Goal: Transaction & Acquisition: Purchase product/service

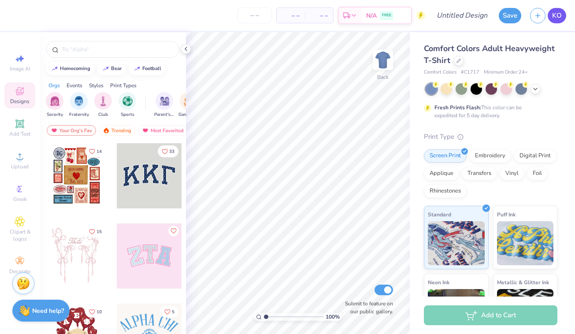
click at [559, 16] on span "KO" at bounding box center [557, 16] width 10 height 10
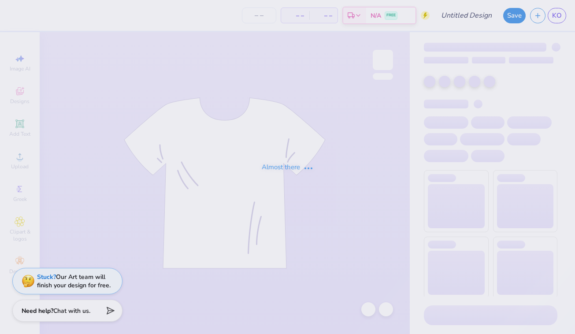
type input "5k"
type input "52"
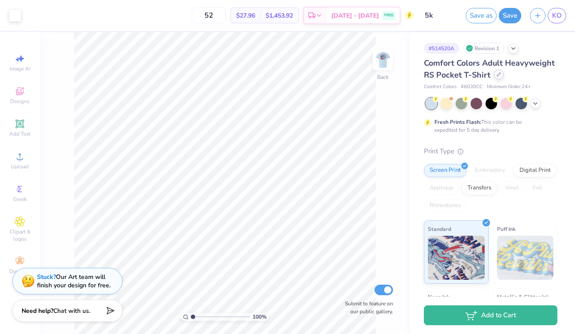
click at [497, 77] on div at bounding box center [499, 75] width 10 height 10
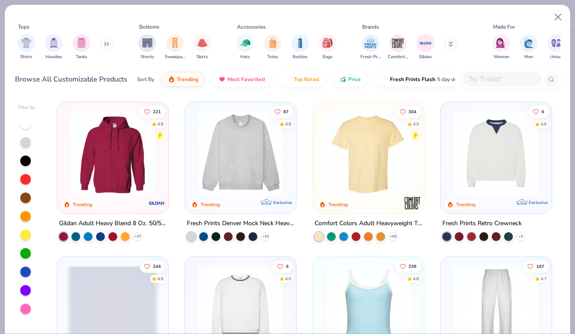
click at [483, 78] on input "text" at bounding box center [502, 79] width 68 height 10
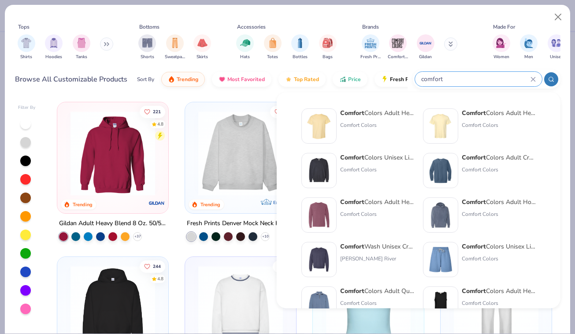
type input "comfort"
click at [374, 121] on div "Comfort Colors" at bounding box center [377, 125] width 74 height 8
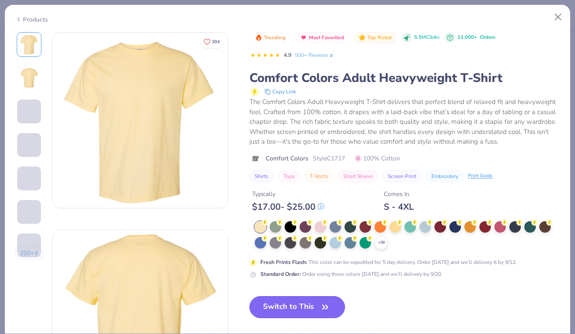
click at [273, 303] on button "Switch to This" at bounding box center [297, 307] width 96 height 22
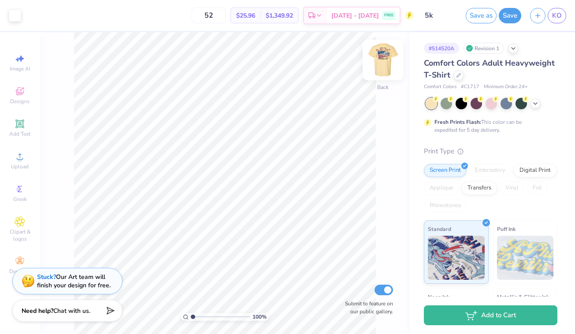
click at [388, 52] on img at bounding box center [382, 59] width 35 height 35
click at [536, 101] on icon at bounding box center [534, 102] width 7 height 7
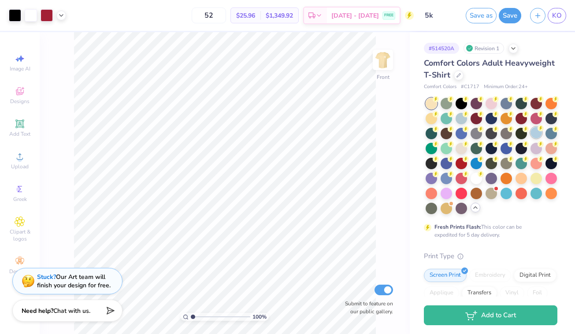
click at [537, 137] on div at bounding box center [535, 132] width 11 height 11
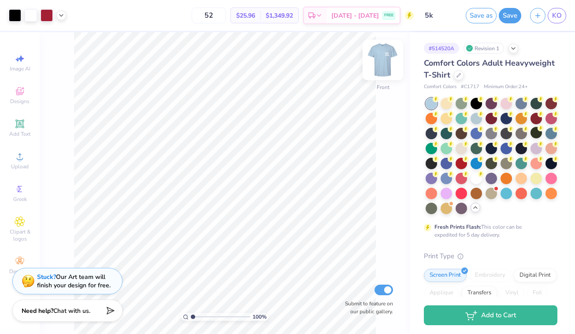
click at [384, 61] on img at bounding box center [382, 59] width 35 height 35
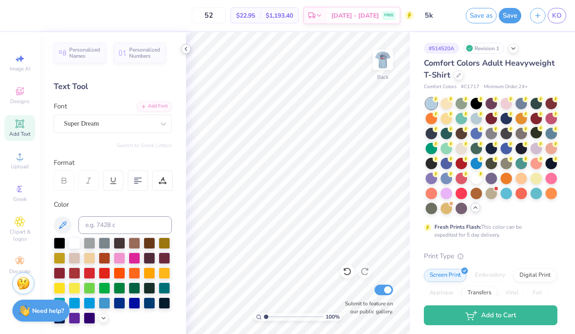
click at [185, 48] on polyline at bounding box center [186, 49] width 2 height 4
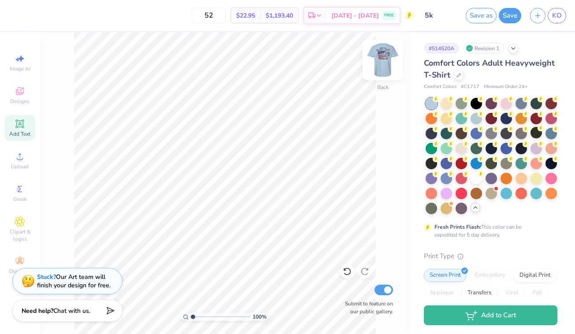
click at [382, 55] on img at bounding box center [382, 59] width 35 height 35
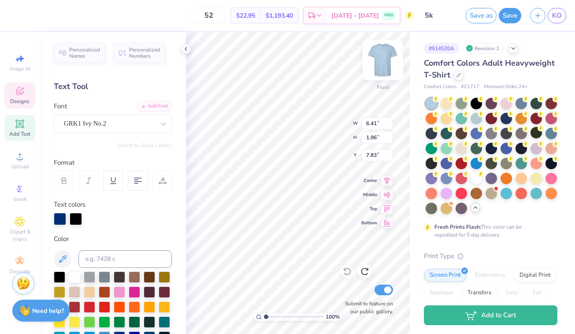
type input "12.63"
type input "11.32"
type input "2.94"
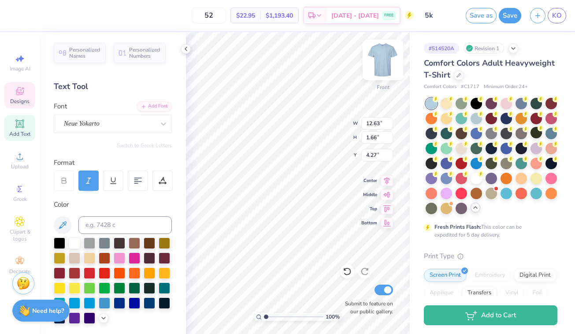
type input "12.63"
type input "1.66"
type input "4.27"
type textarea "Unc Naval Rotc 5k"
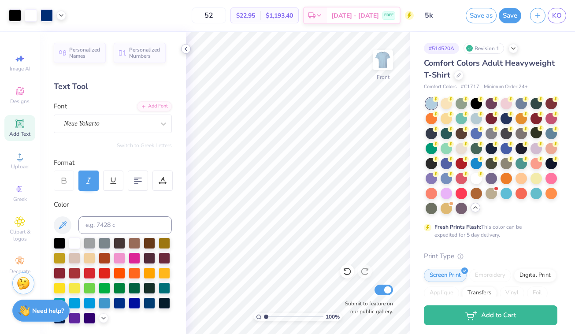
click at [185, 48] on polyline at bounding box center [186, 49] width 2 height 4
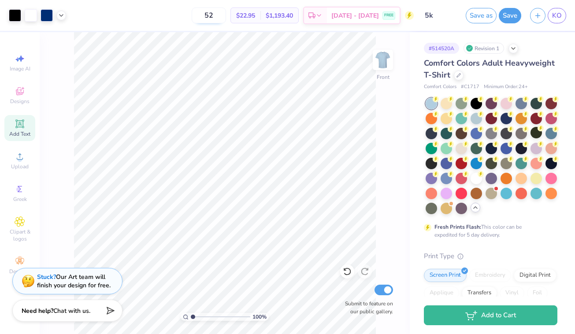
click at [226, 21] on input "52" at bounding box center [209, 15] width 34 height 16
click at [222, 15] on input "200" at bounding box center [209, 15] width 34 height 16
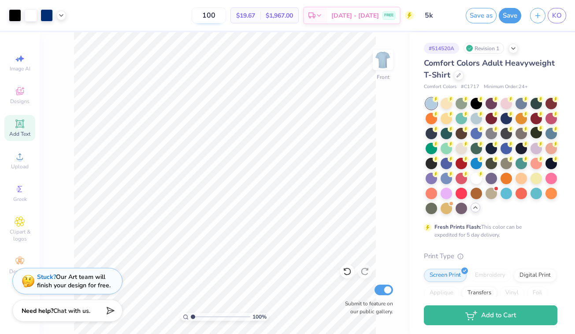
click at [222, 15] on input "100" at bounding box center [209, 15] width 34 height 16
type input "200"
